Goal: Information Seeking & Learning: Learn about a topic

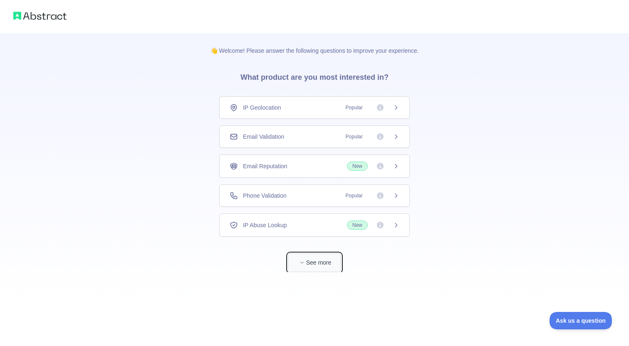
click at [312, 266] on button "See more" at bounding box center [314, 263] width 53 height 19
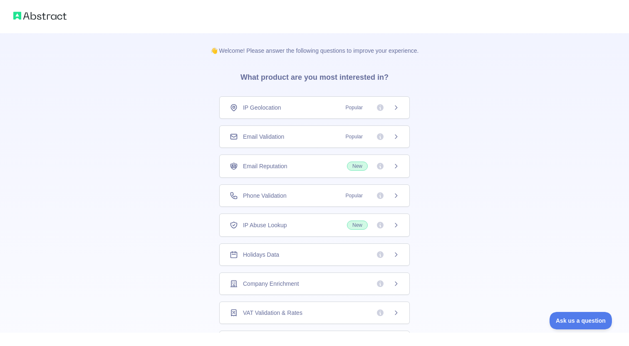
click at [363, 106] on span "Popular" at bounding box center [354, 108] width 27 height 8
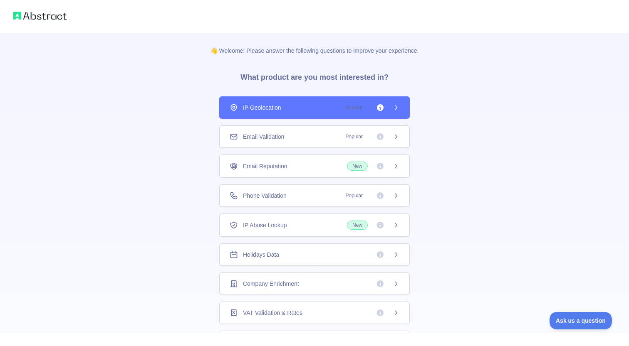
click at [355, 144] on div "Email Validation Popular" at bounding box center [314, 137] width 190 height 22
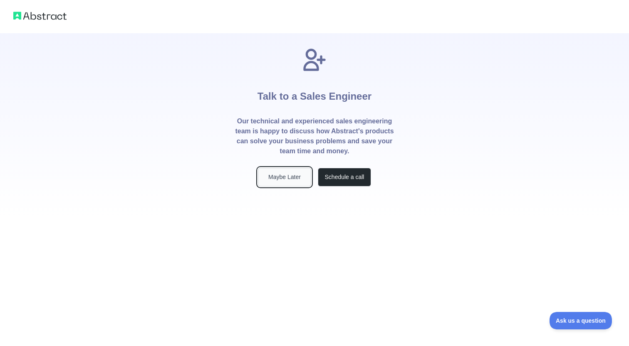
click at [282, 183] on button "Maybe Later" at bounding box center [284, 177] width 53 height 19
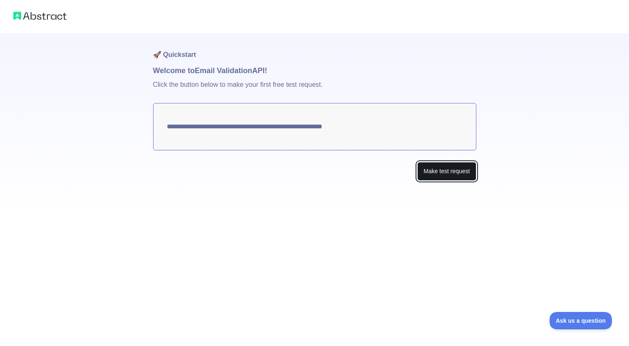
click at [443, 171] on button "Make test request" at bounding box center [446, 171] width 59 height 19
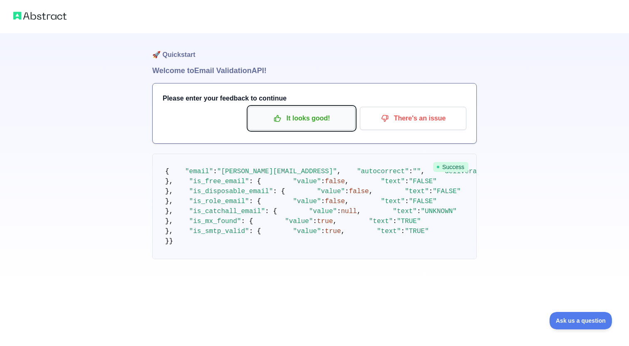
click at [311, 128] on button "It looks good!" at bounding box center [301, 118] width 106 height 23
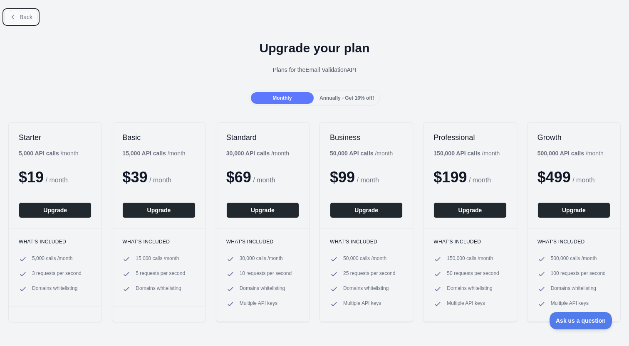
click at [20, 16] on span "Back" at bounding box center [26, 17] width 13 height 7
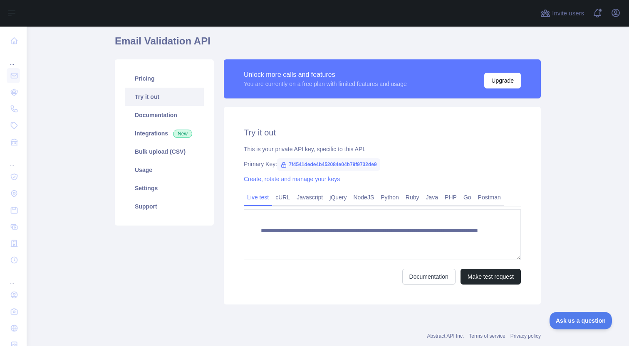
scroll to position [49, 0]
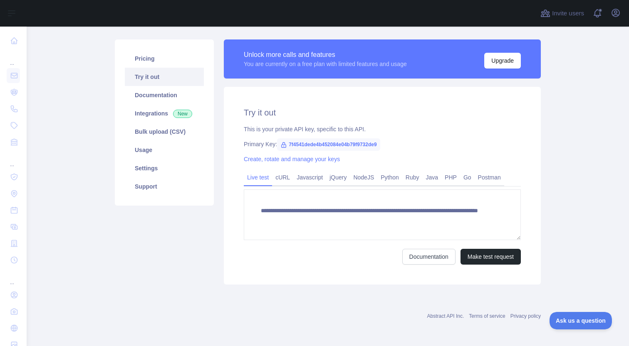
click at [336, 145] on span "7f4541dede4b452084e04b79f9732de9" at bounding box center [328, 144] width 103 height 12
click at [315, 142] on span "7f4541dede4b452084e04b79f9732de9" at bounding box center [328, 144] width 103 height 12
click at [319, 143] on span "7f4541dede4b452084e04b79f9732de9" at bounding box center [328, 144] width 103 height 12
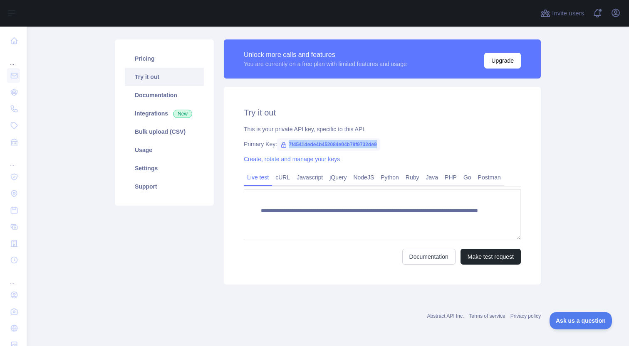
click at [319, 143] on span "7f4541dede4b452084e04b79f9732de9" at bounding box center [328, 144] width 103 height 12
copy span "7f4541dede4b452084e04b79f9732de9"
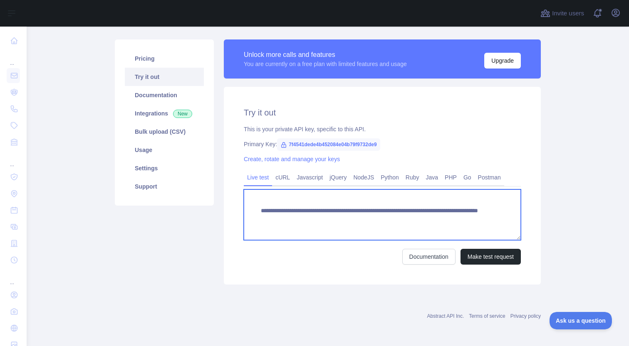
click at [329, 215] on textarea "**********" at bounding box center [382, 215] width 277 height 51
drag, startPoint x: 261, startPoint y: 220, endPoint x: 394, endPoint y: 218, distance: 133.1
click at [394, 218] on textarea "**********" at bounding box center [382, 215] width 277 height 51
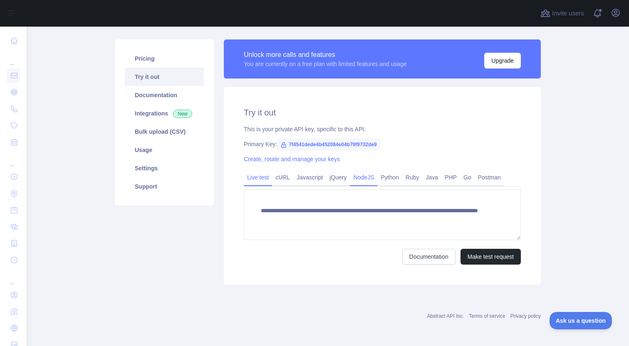
click at [372, 175] on link "NodeJS" at bounding box center [363, 177] width 27 height 13
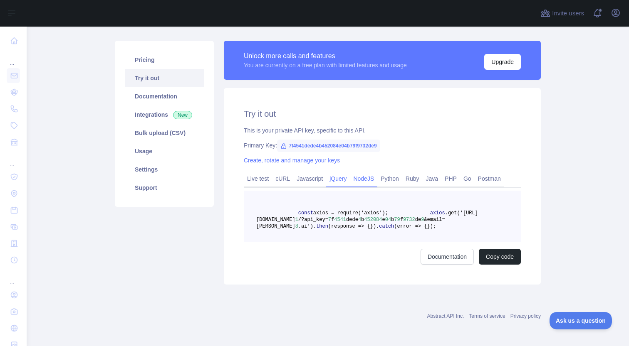
click at [334, 179] on link "jQuery" at bounding box center [338, 178] width 24 height 13
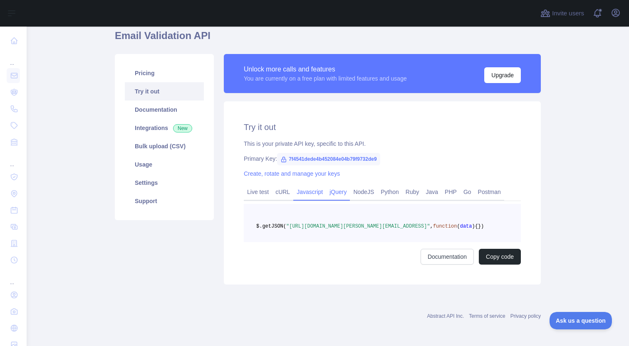
click at [319, 185] on link "Javascript" at bounding box center [309, 191] width 33 height 13
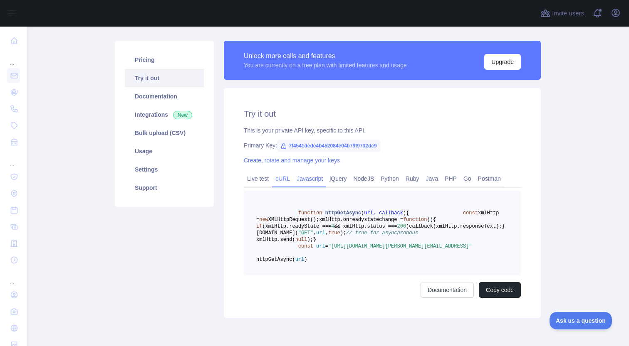
click at [287, 180] on link "cURL" at bounding box center [282, 178] width 21 height 13
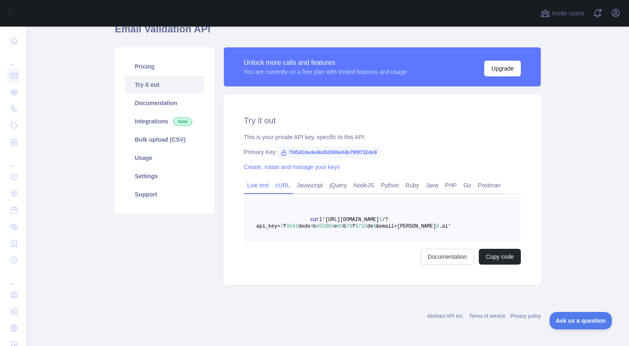
click at [264, 189] on link "Live test" at bounding box center [258, 185] width 28 height 13
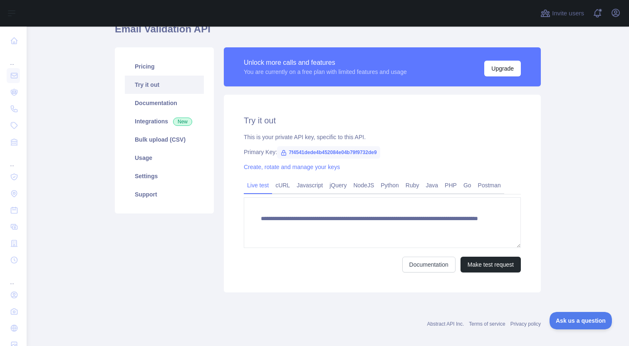
click at [335, 154] on span "7f4541dede4b452084e04b79f9732de9" at bounding box center [328, 152] width 103 height 12
click at [337, 151] on span "7f4541dede4b452084e04b79f9732de9" at bounding box center [328, 152] width 103 height 12
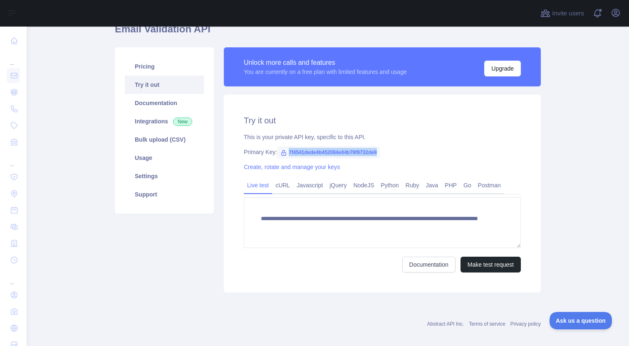
copy span "7f4541dede4b452084e04b79f9732de9"
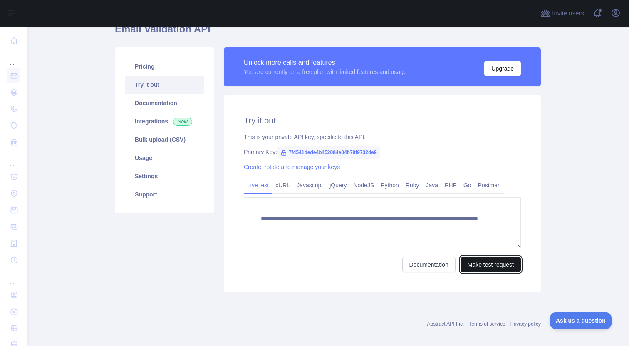
click at [485, 266] on button "Make test request" at bounding box center [490, 265] width 60 height 16
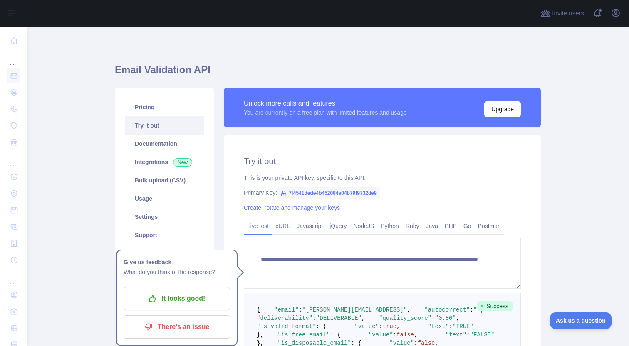
scroll to position [33, 0]
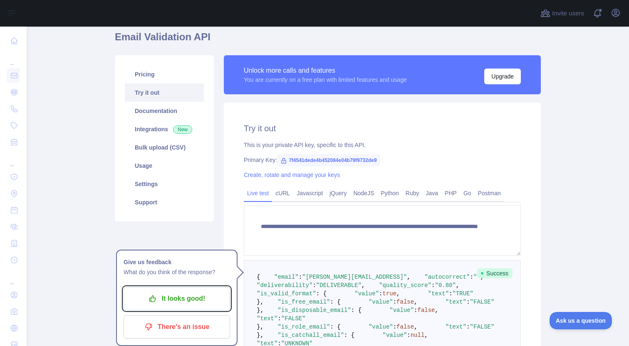
click at [185, 297] on p "It looks good!" at bounding box center [177, 299] width 94 height 14
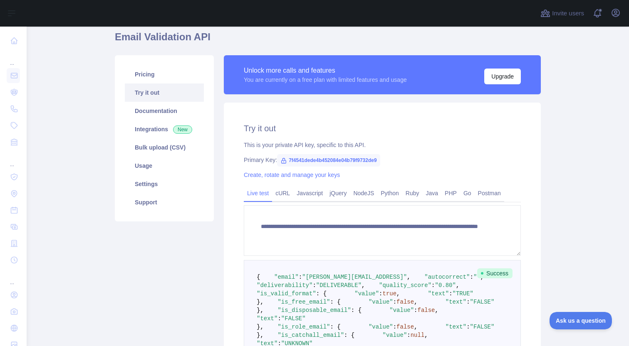
scroll to position [62, 0]
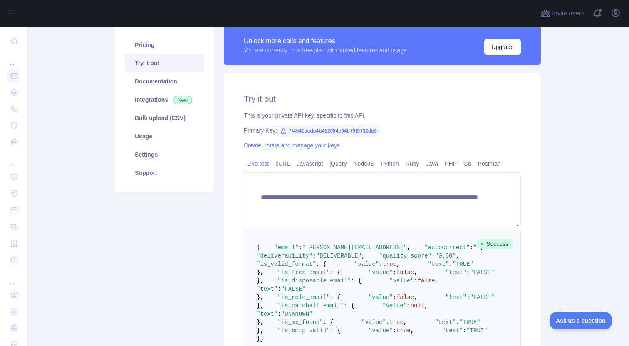
click at [287, 156] on div "**********" at bounding box center [382, 236] width 317 height 326
click at [287, 163] on link "cURL" at bounding box center [282, 163] width 21 height 13
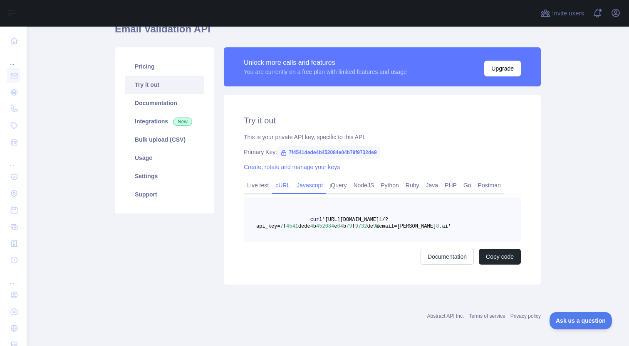
scroll to position [0, 0]
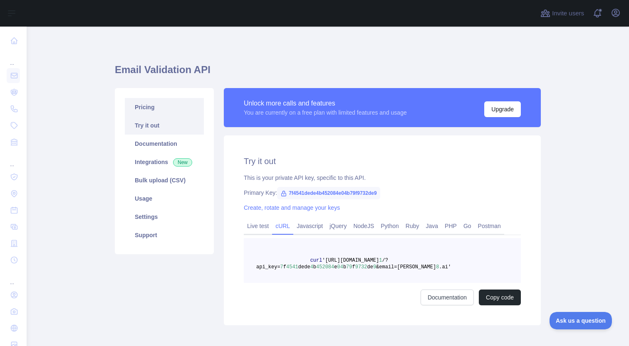
click at [158, 109] on link "Pricing" at bounding box center [164, 107] width 79 height 18
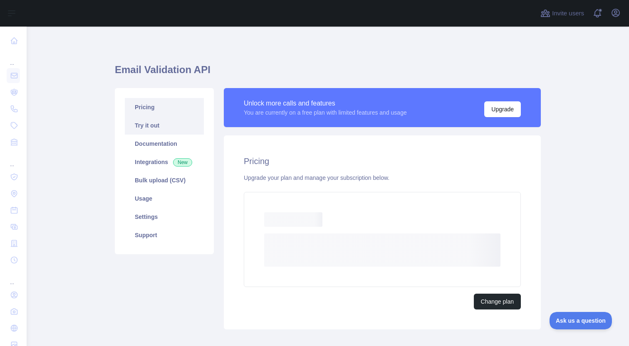
click at [149, 126] on link "Try it out" at bounding box center [164, 125] width 79 height 18
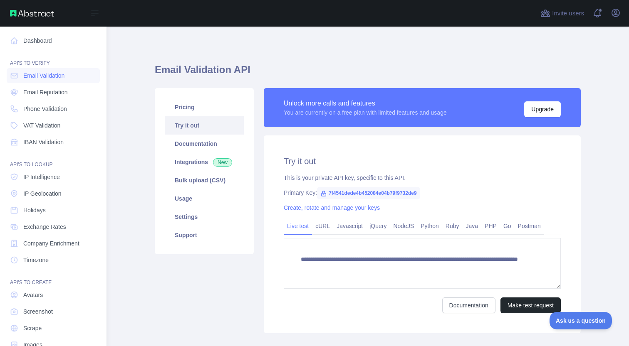
scroll to position [20, 0]
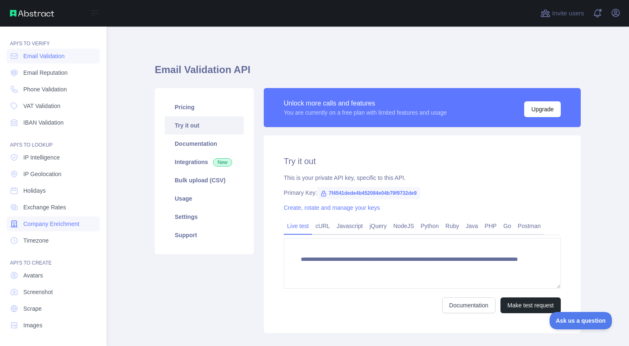
click at [69, 229] on link "Company Enrichment" at bounding box center [53, 224] width 93 height 15
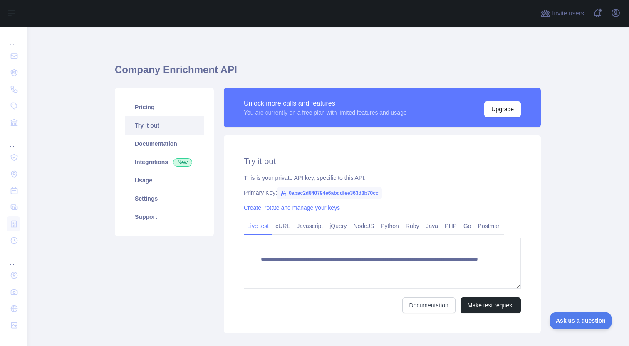
click at [364, 195] on span "0abac2d840794e6abddfee363d3b70cc" at bounding box center [329, 193] width 104 height 12
copy span "0abac2d840794e6abddfee363d3b70cc"
